Goal: Transaction & Acquisition: Purchase product/service

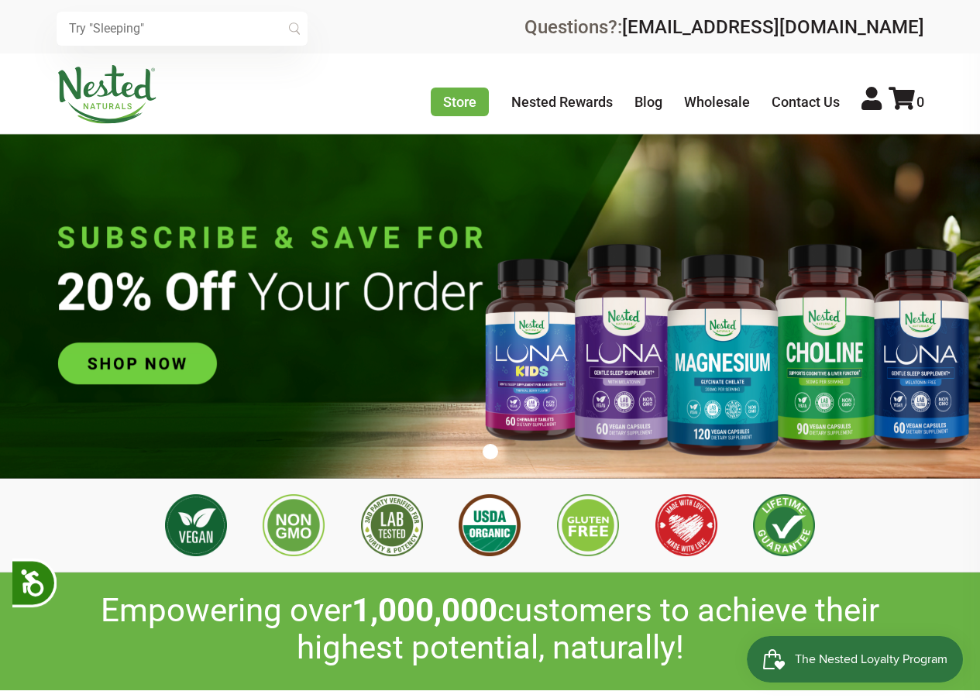
click at [173, 361] on img at bounding box center [490, 306] width 980 height 344
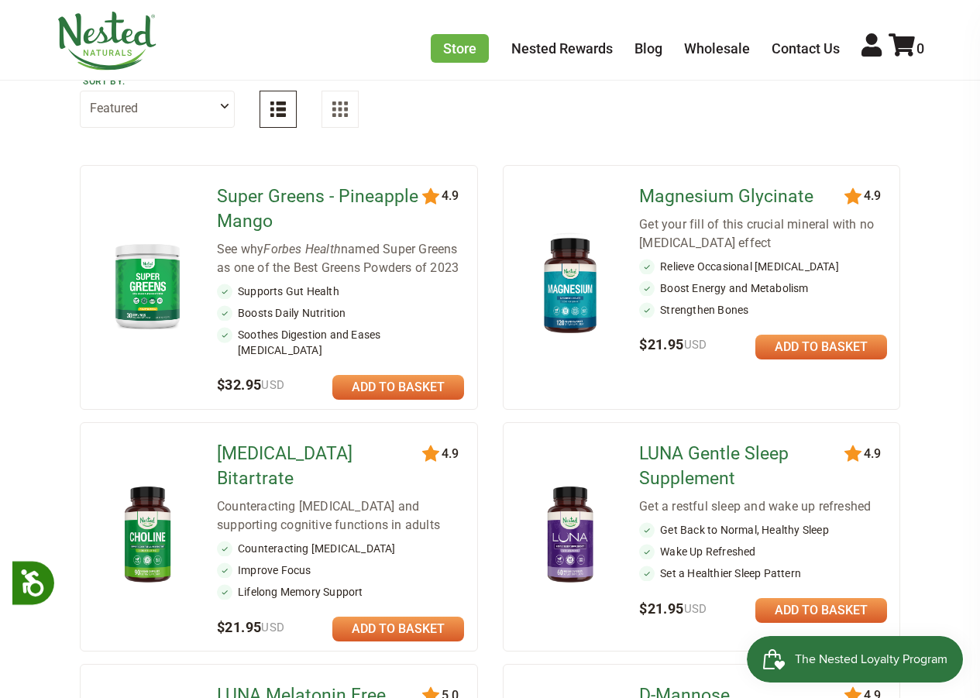
scroll to position [310, 0]
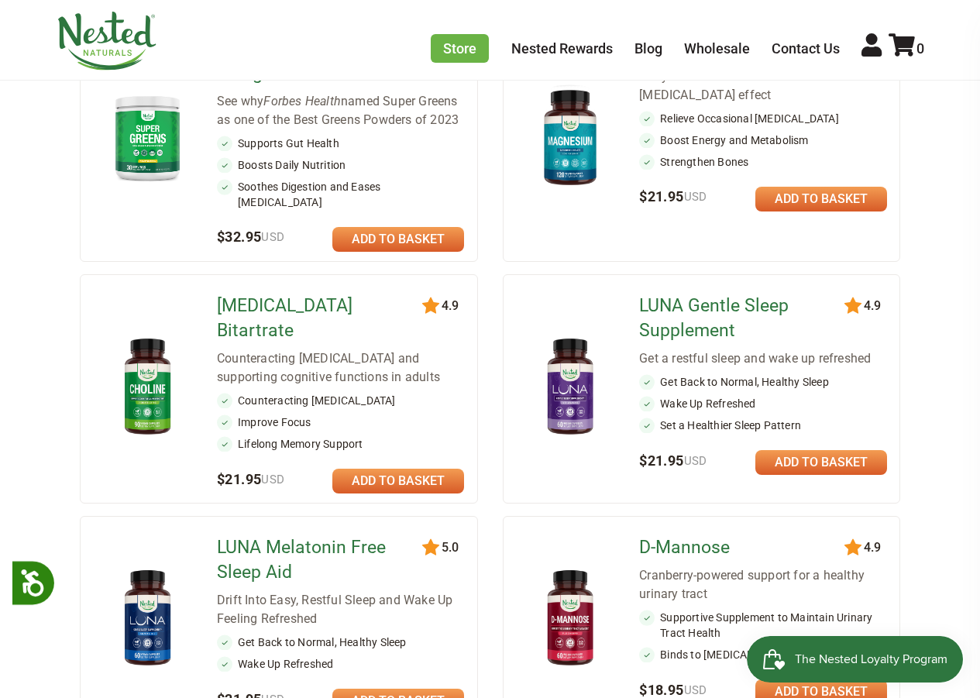
click at [791, 200] on link at bounding box center [821, 199] width 132 height 25
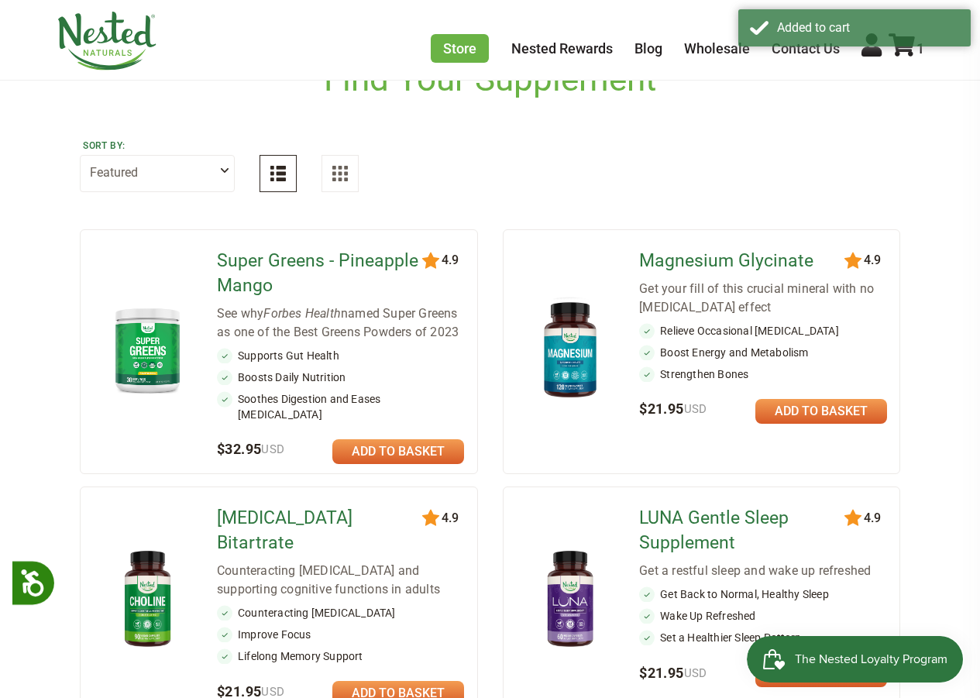
scroll to position [0, 0]
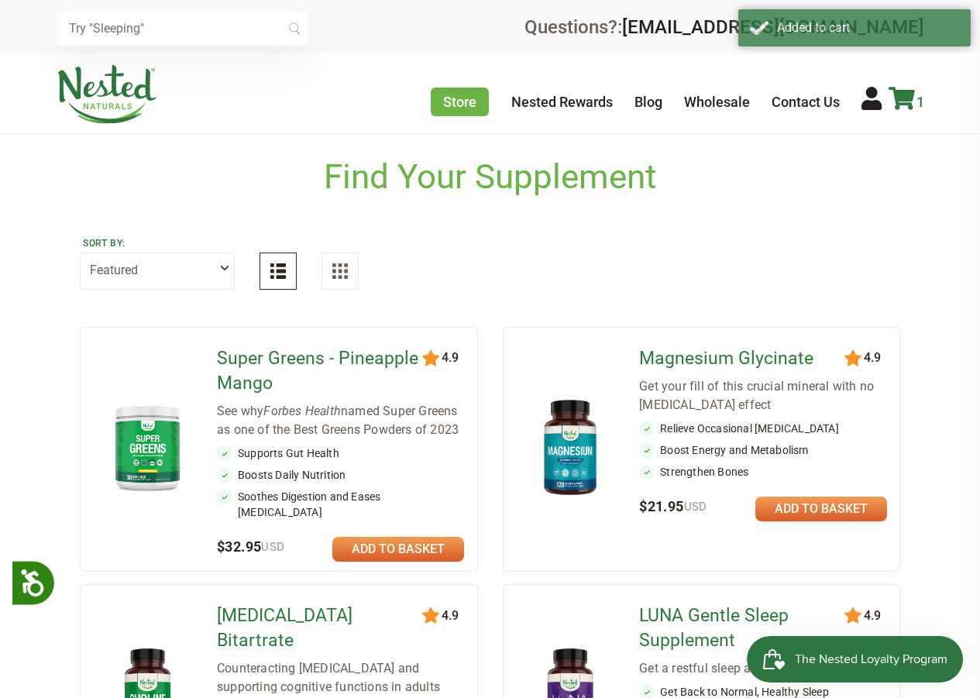
click at [890, 98] on icon at bounding box center [901, 98] width 26 height 23
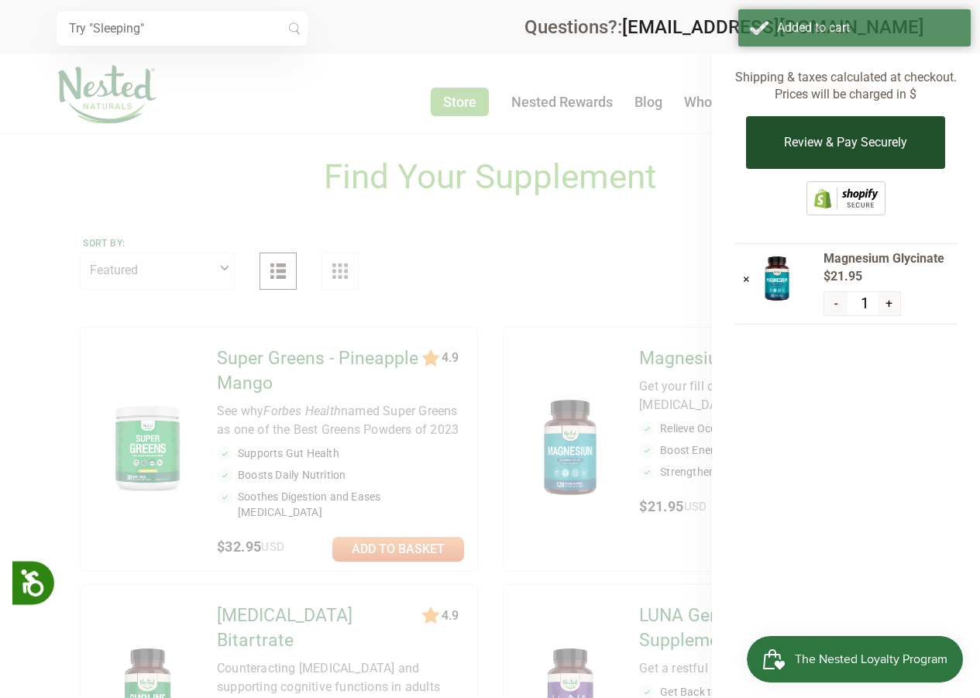
click at [873, 139] on button "Review & Pay Securely" at bounding box center [845, 142] width 199 height 53
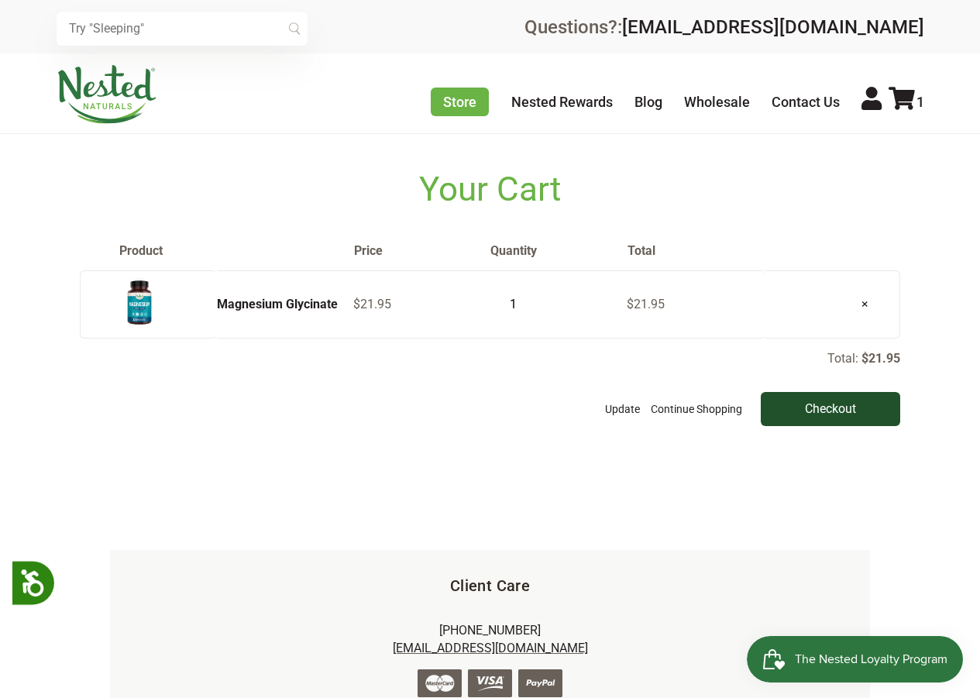
click at [808, 410] on input "Checkout" at bounding box center [829, 409] width 139 height 34
